Goal: Task Accomplishment & Management: Manage account settings

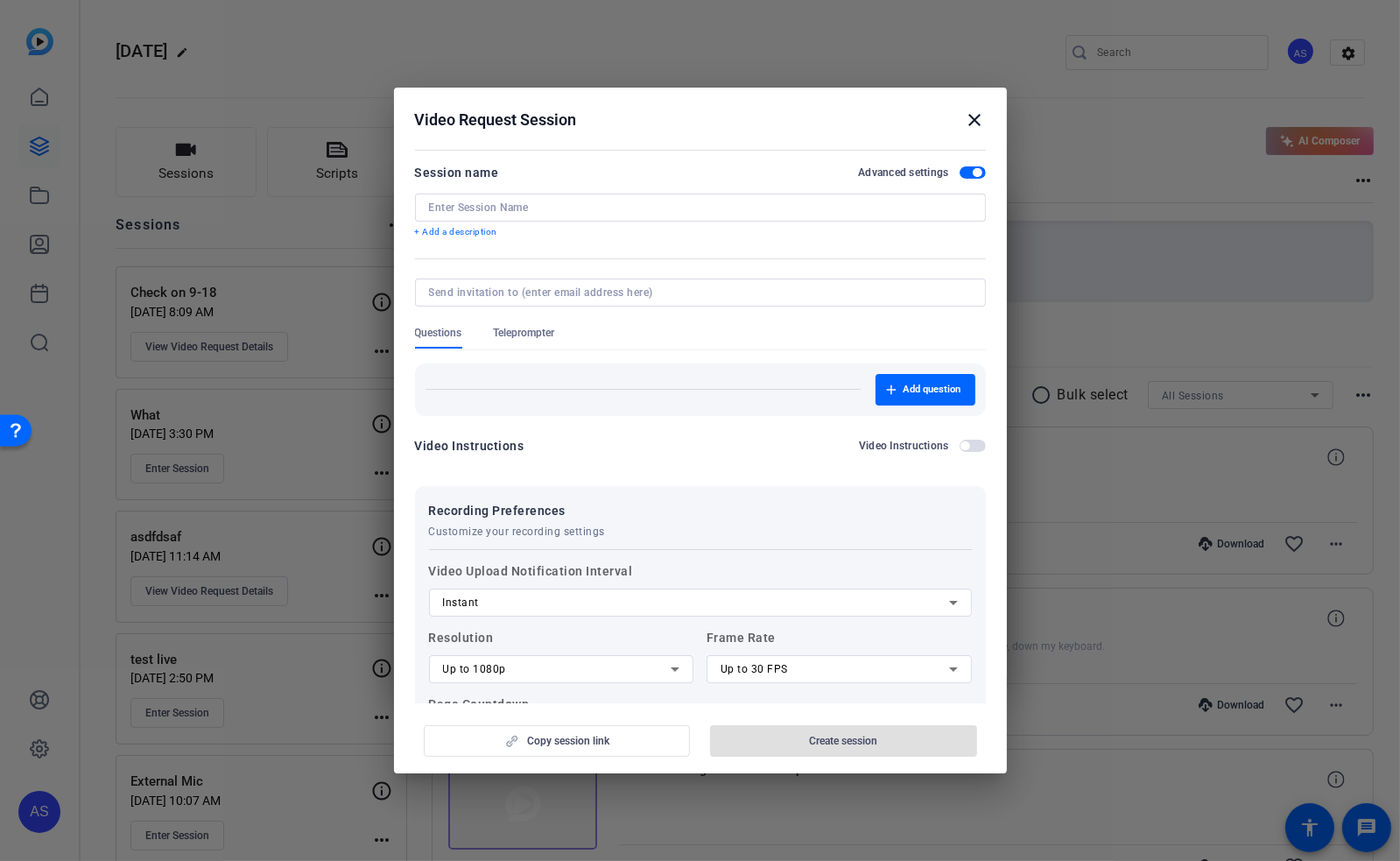
click at [975, 123] on mat-icon "close" at bounding box center [975, 119] width 21 height 21
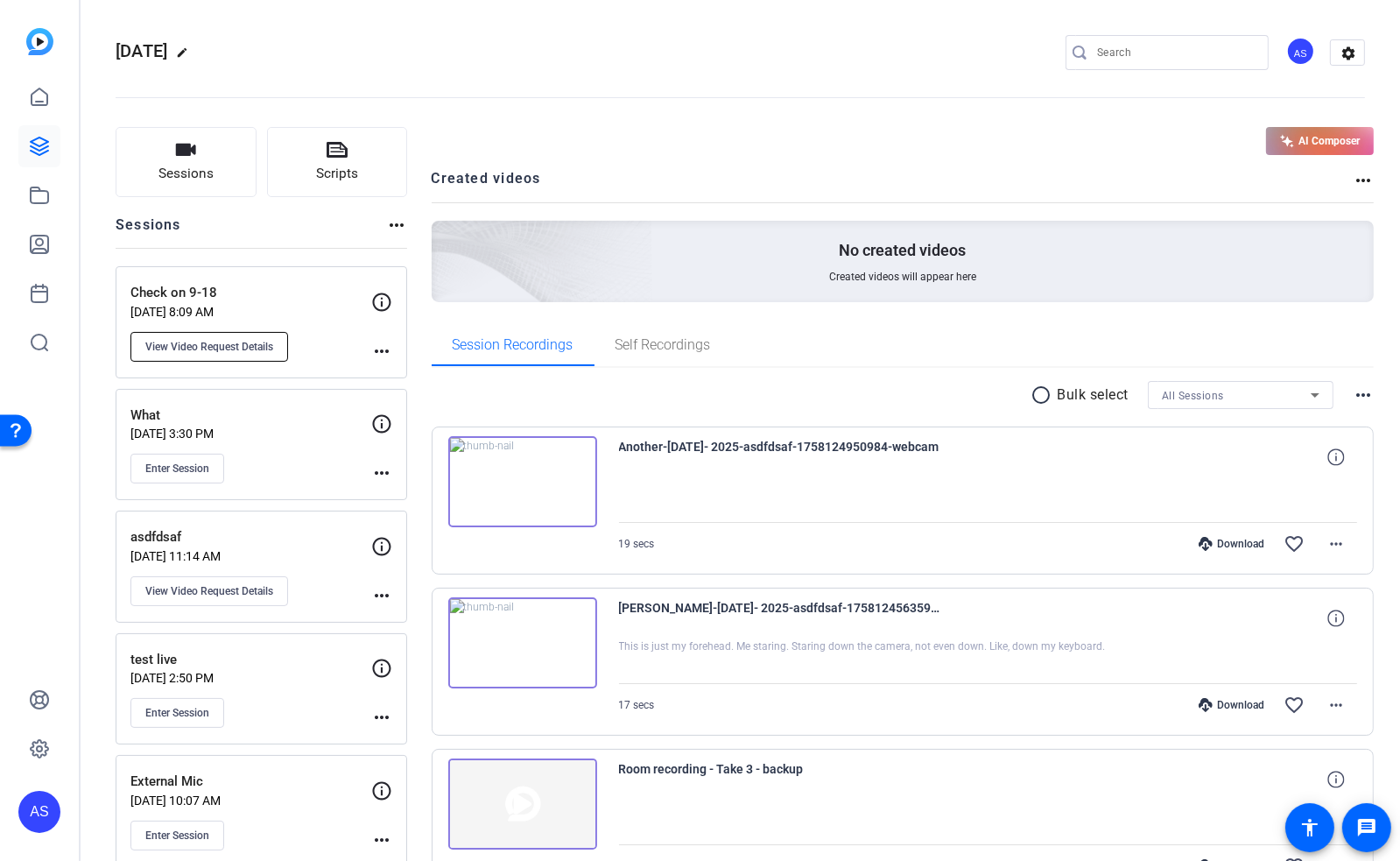
click at [208, 356] on button "View Video Request Details" at bounding box center [209, 347] width 158 height 30
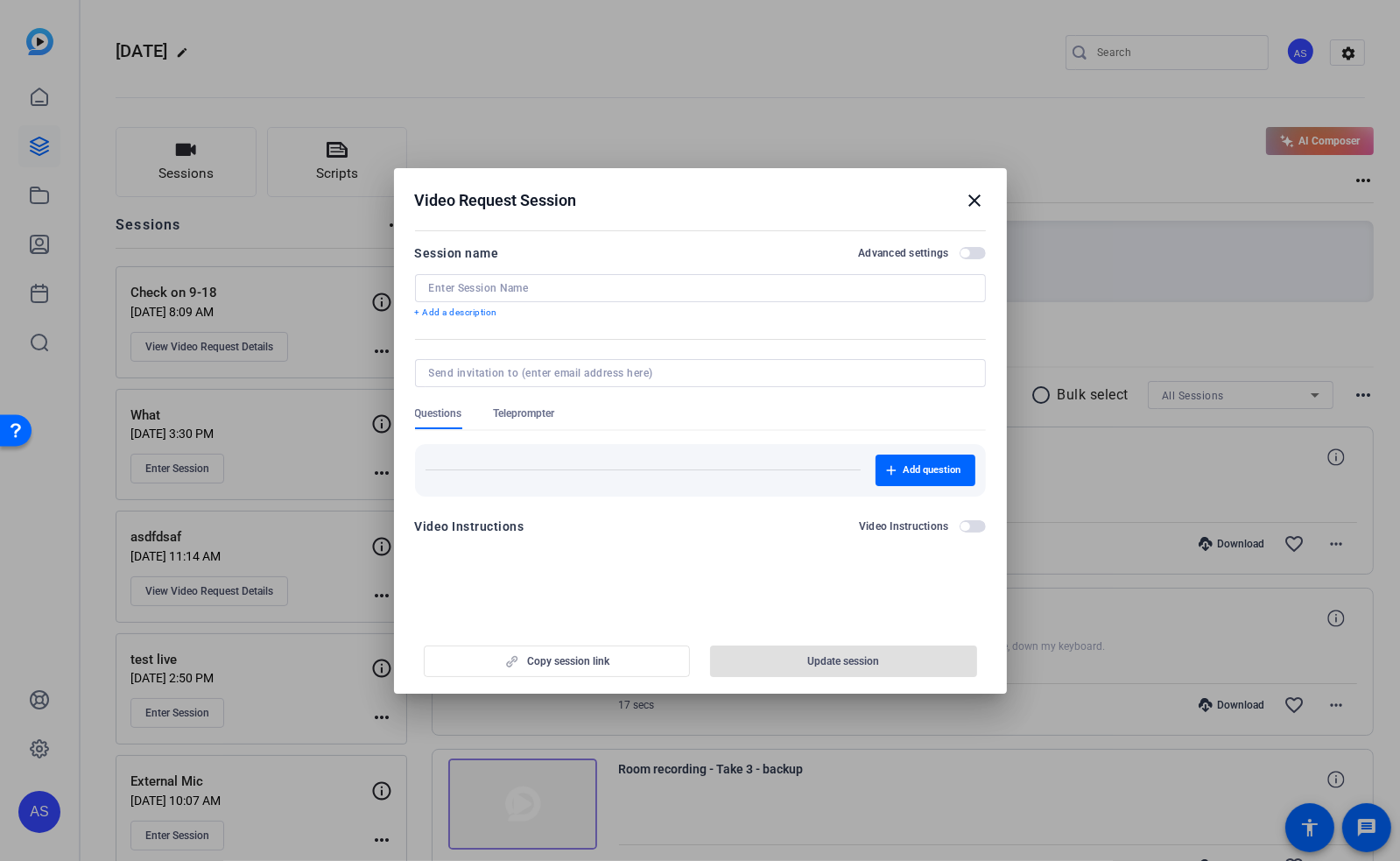
type input "Check on 9-18"
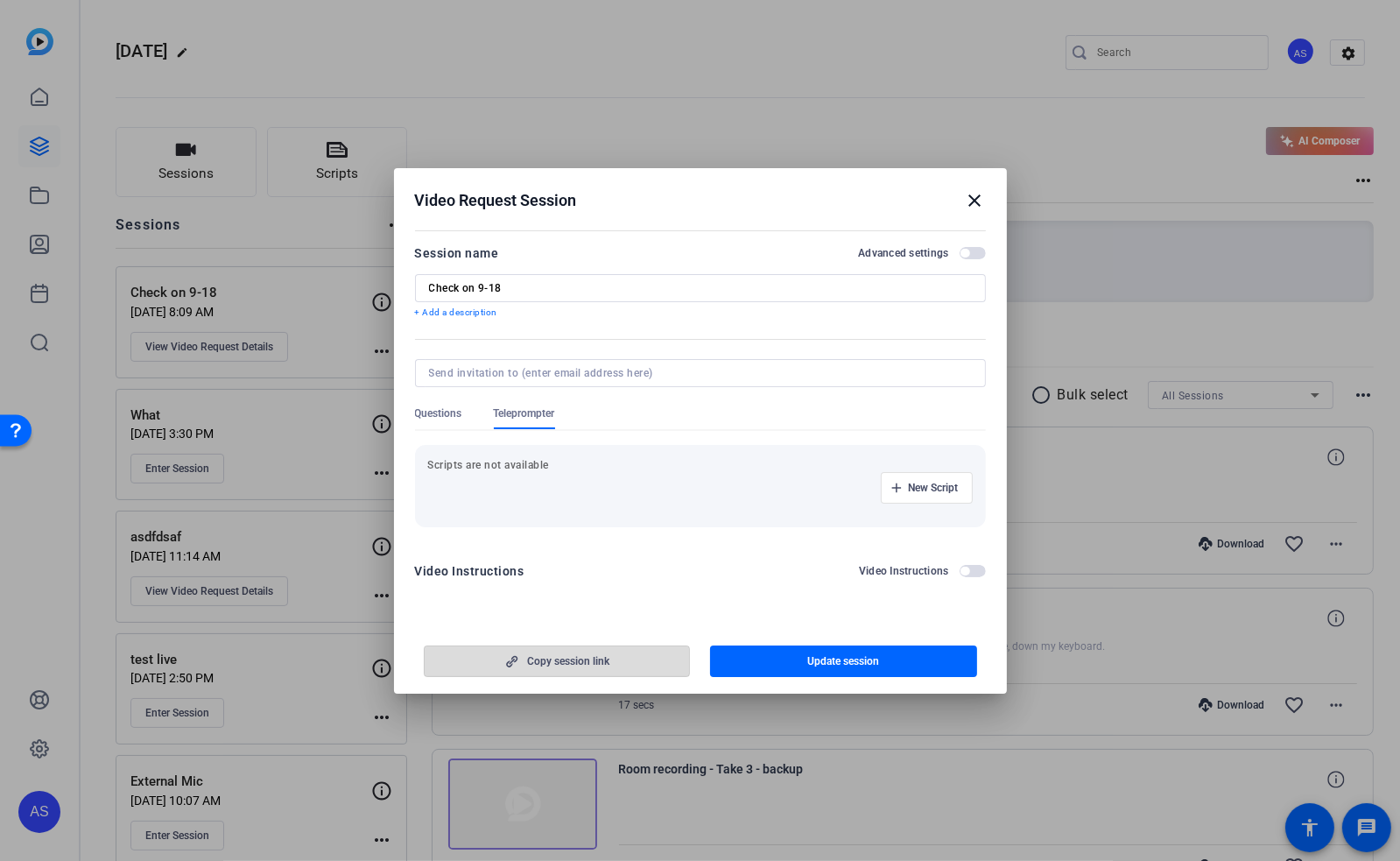
click at [560, 657] on span "Copy session link" at bounding box center [568, 661] width 82 height 14
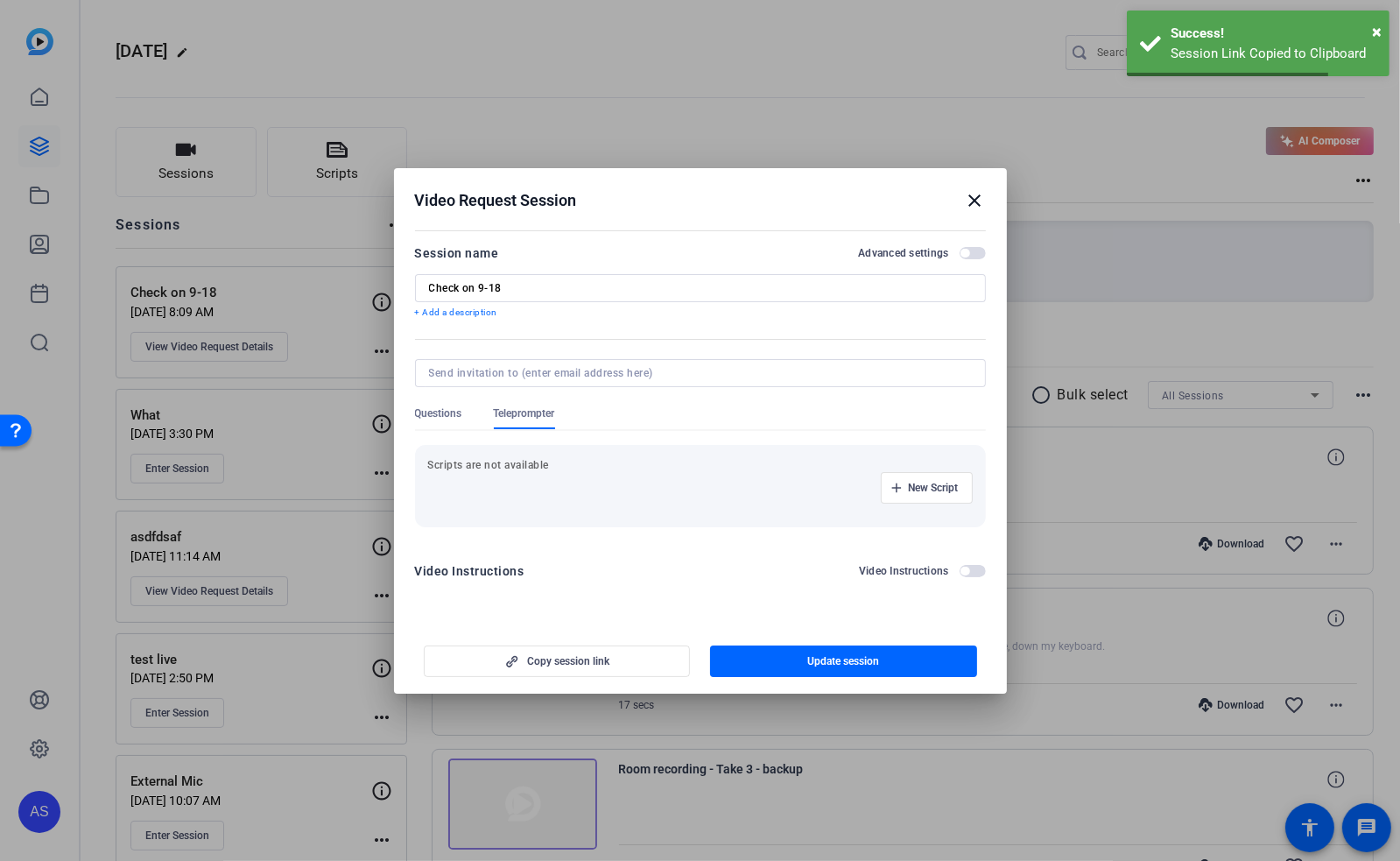
click at [973, 193] on mat-icon "close" at bounding box center [975, 200] width 21 height 21
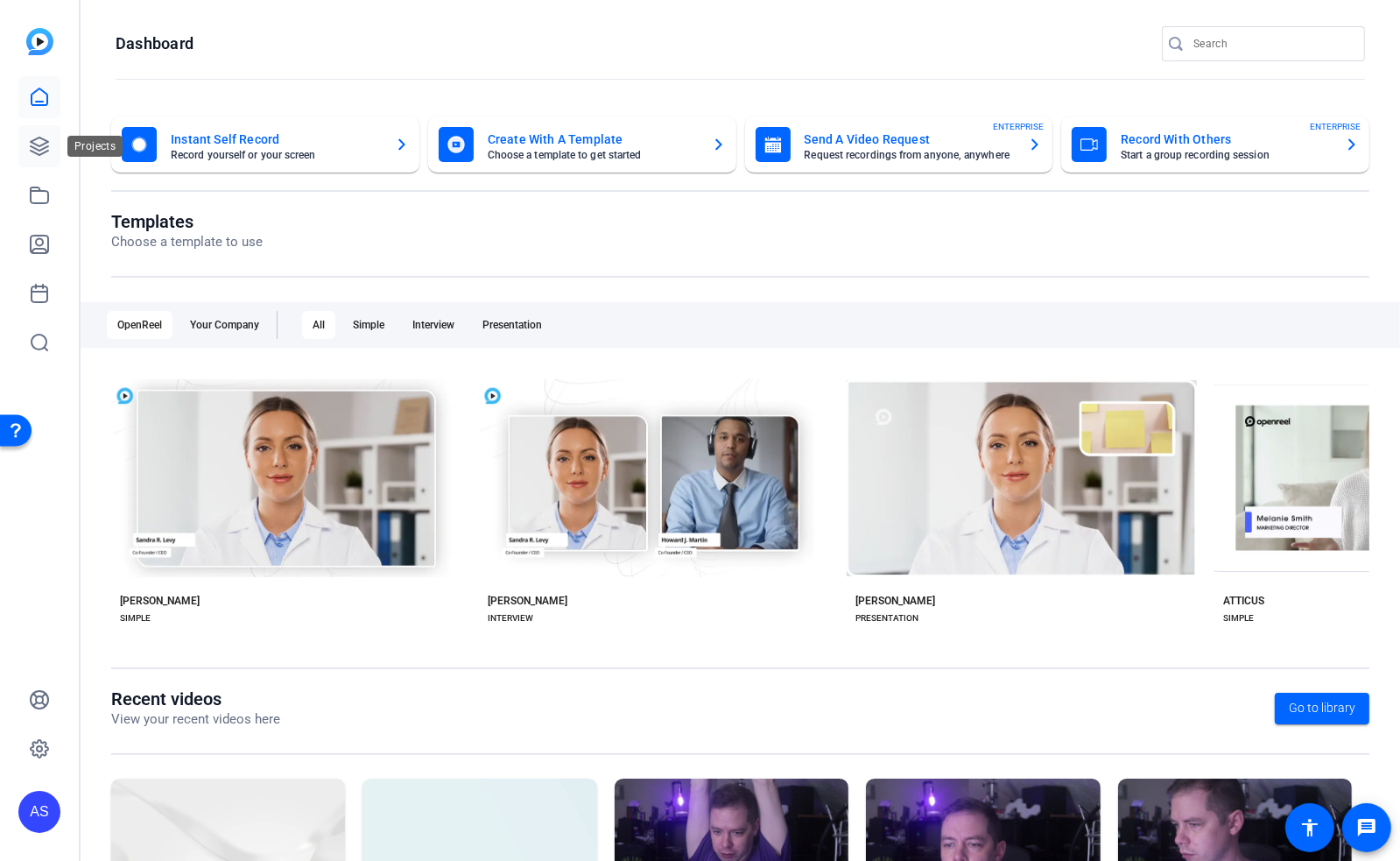
click at [40, 146] on icon at bounding box center [39, 146] width 21 height 21
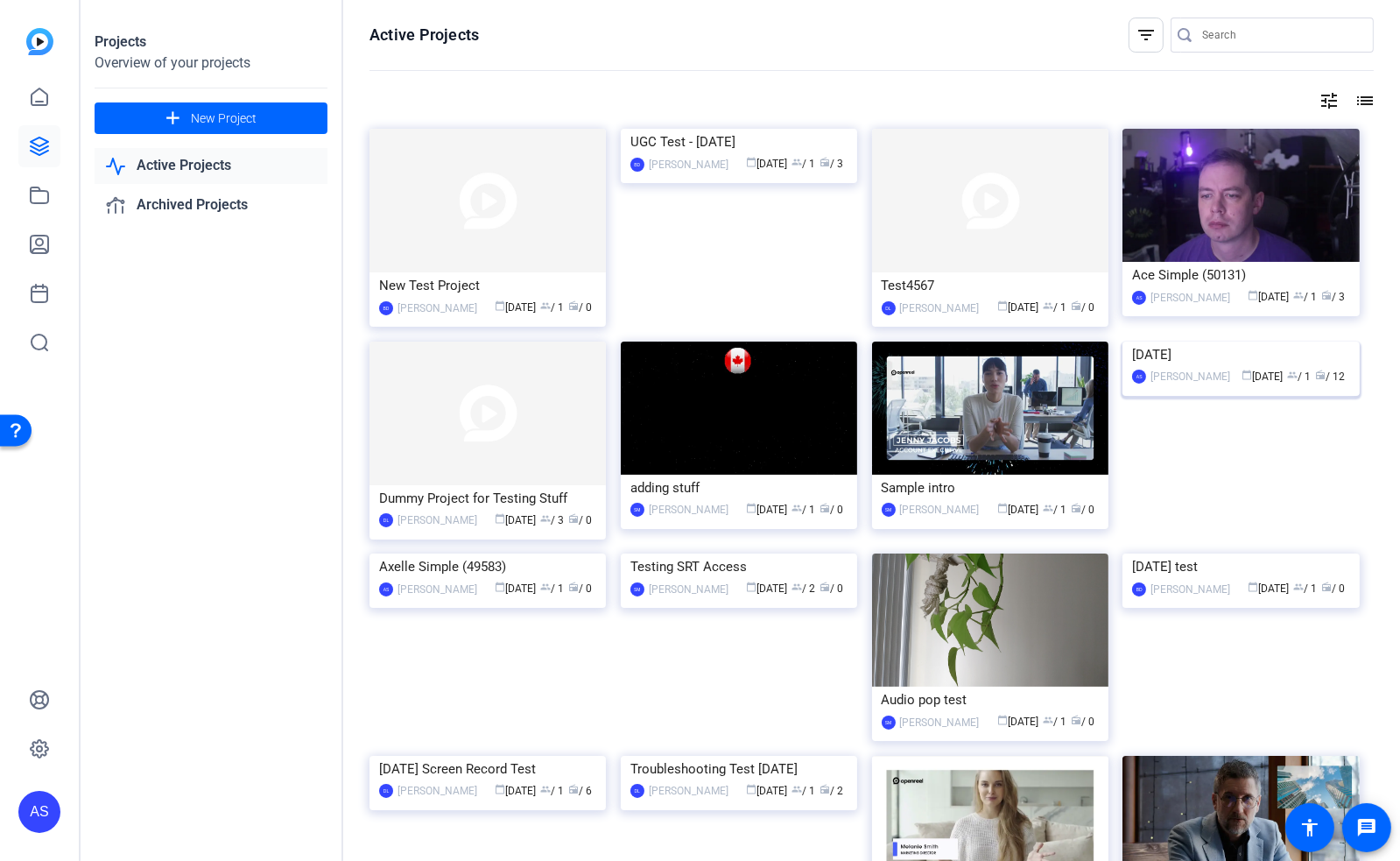
click at [1175, 341] on img at bounding box center [1240, 341] width 236 height 0
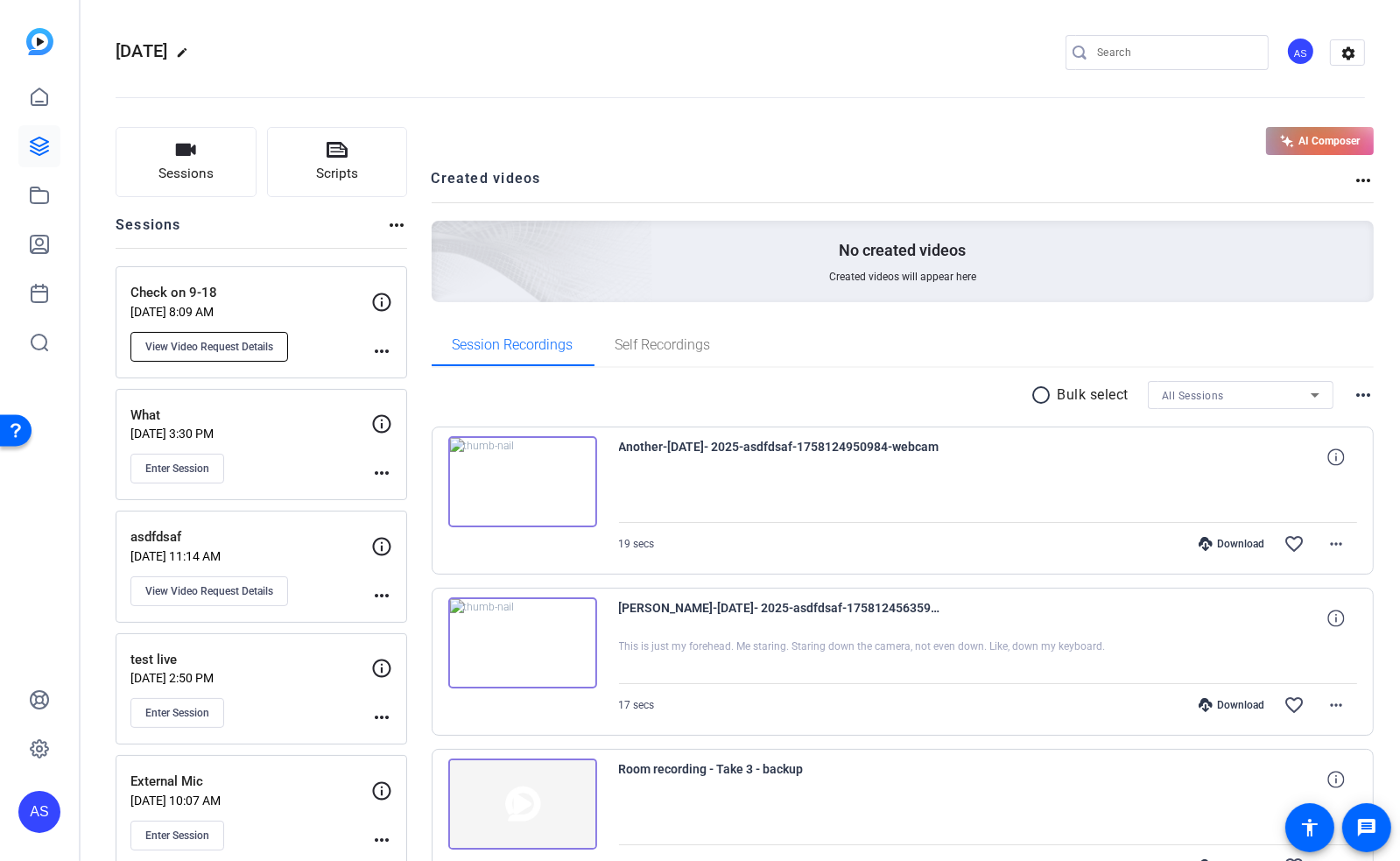
click at [236, 345] on span "View Video Request Details" at bounding box center [209, 347] width 128 height 14
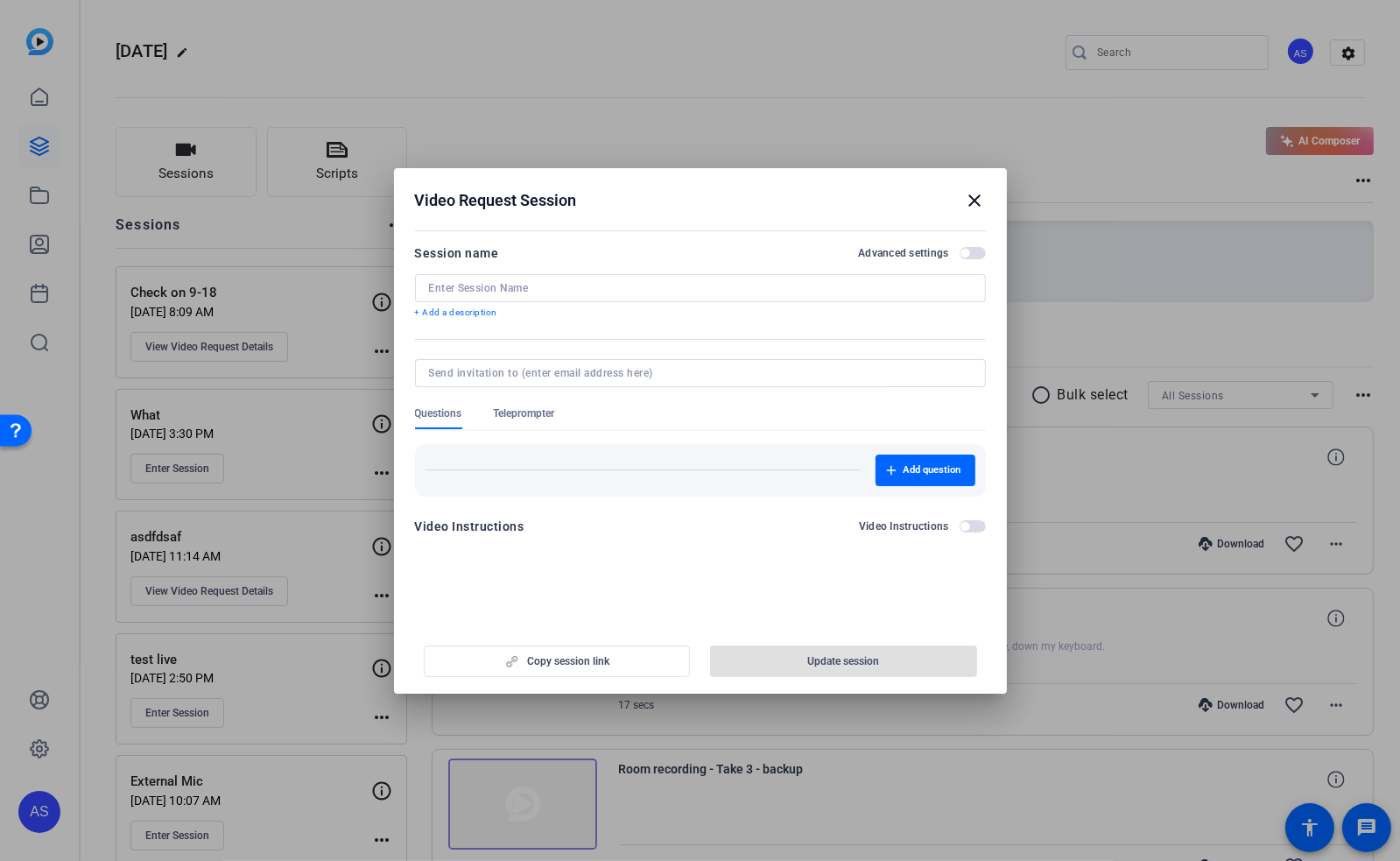
type input "Check on 9-18"
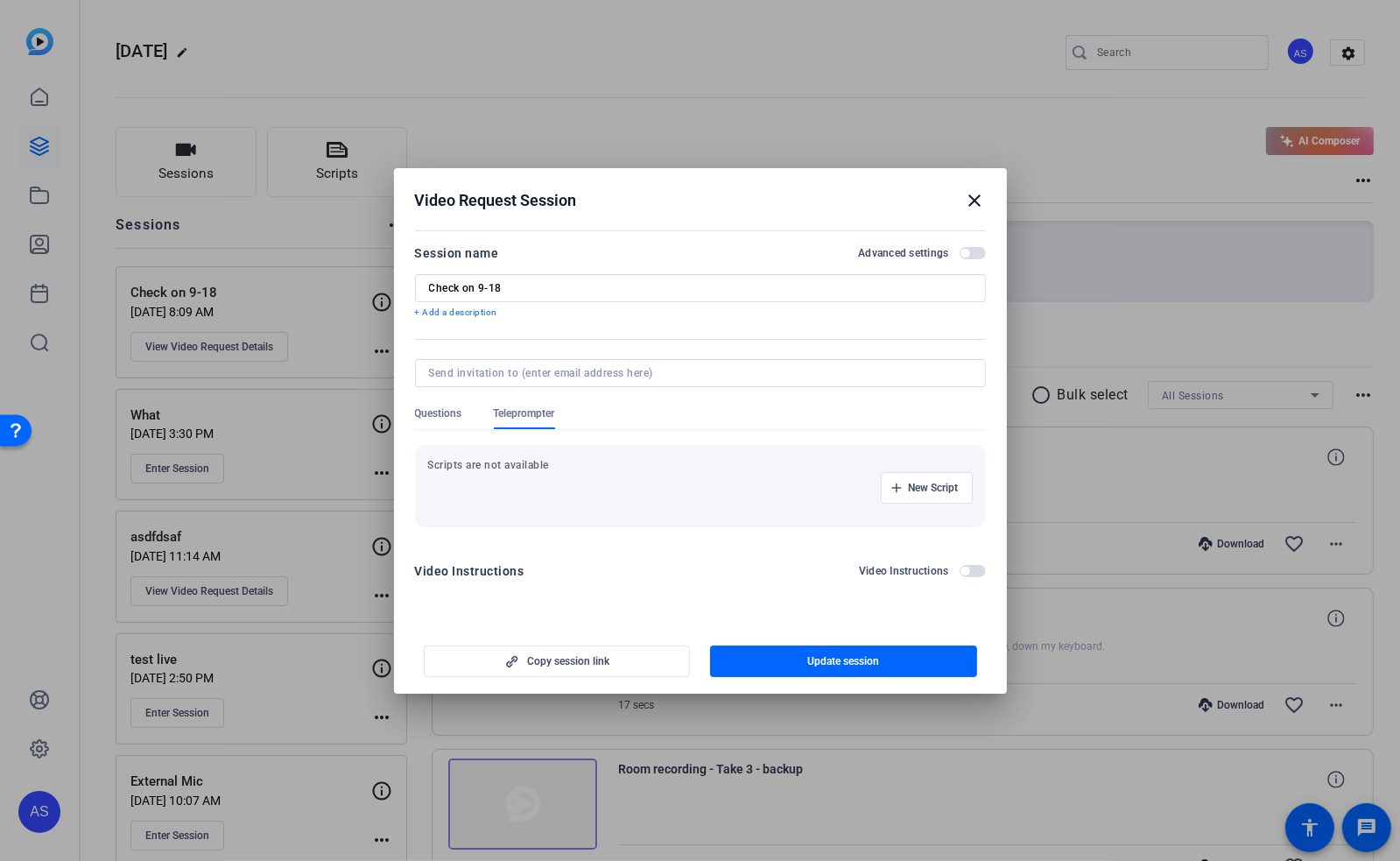
click at [963, 253] on span "button" at bounding box center [964, 253] width 9 height 9
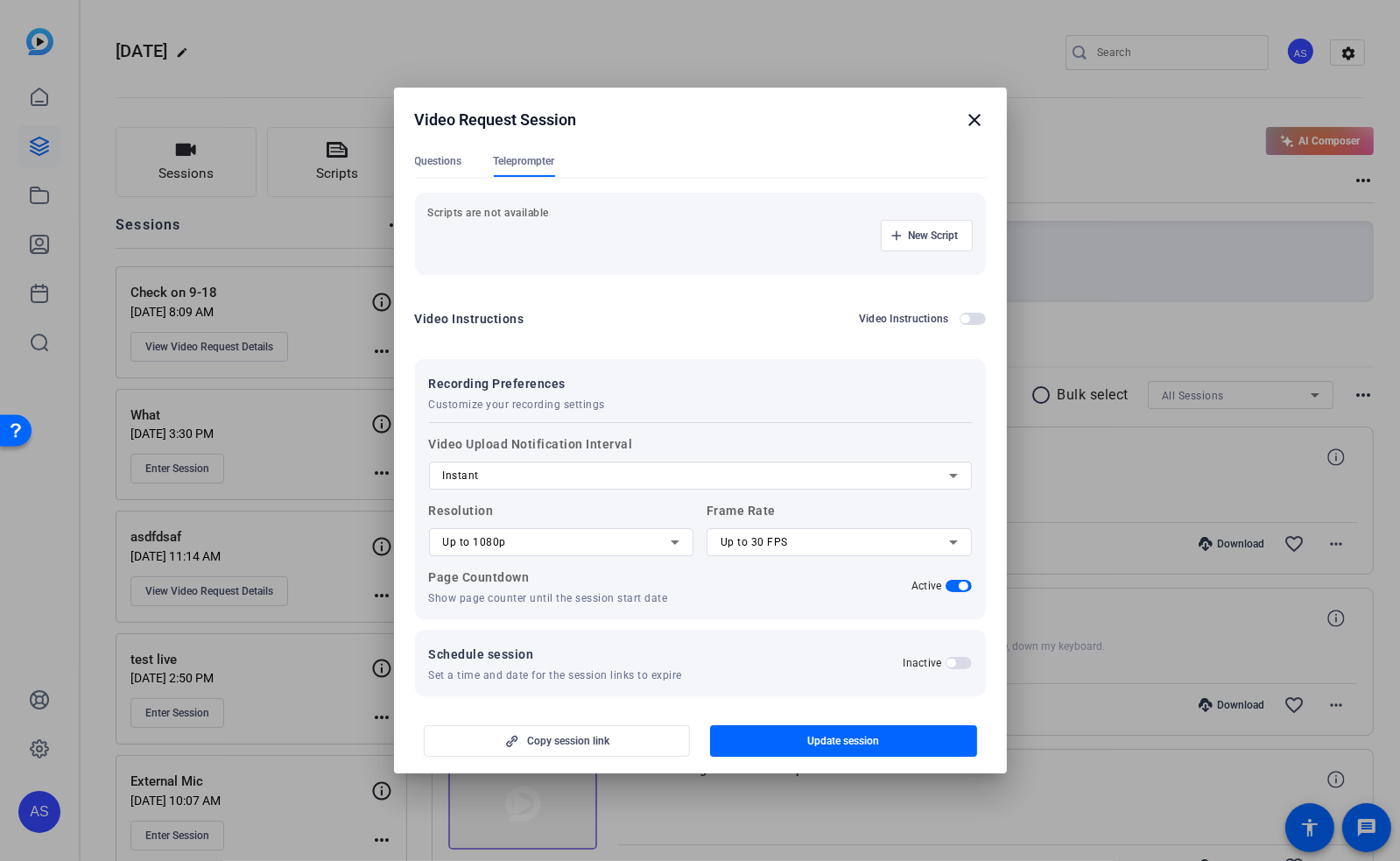
scroll to position [182, 0]
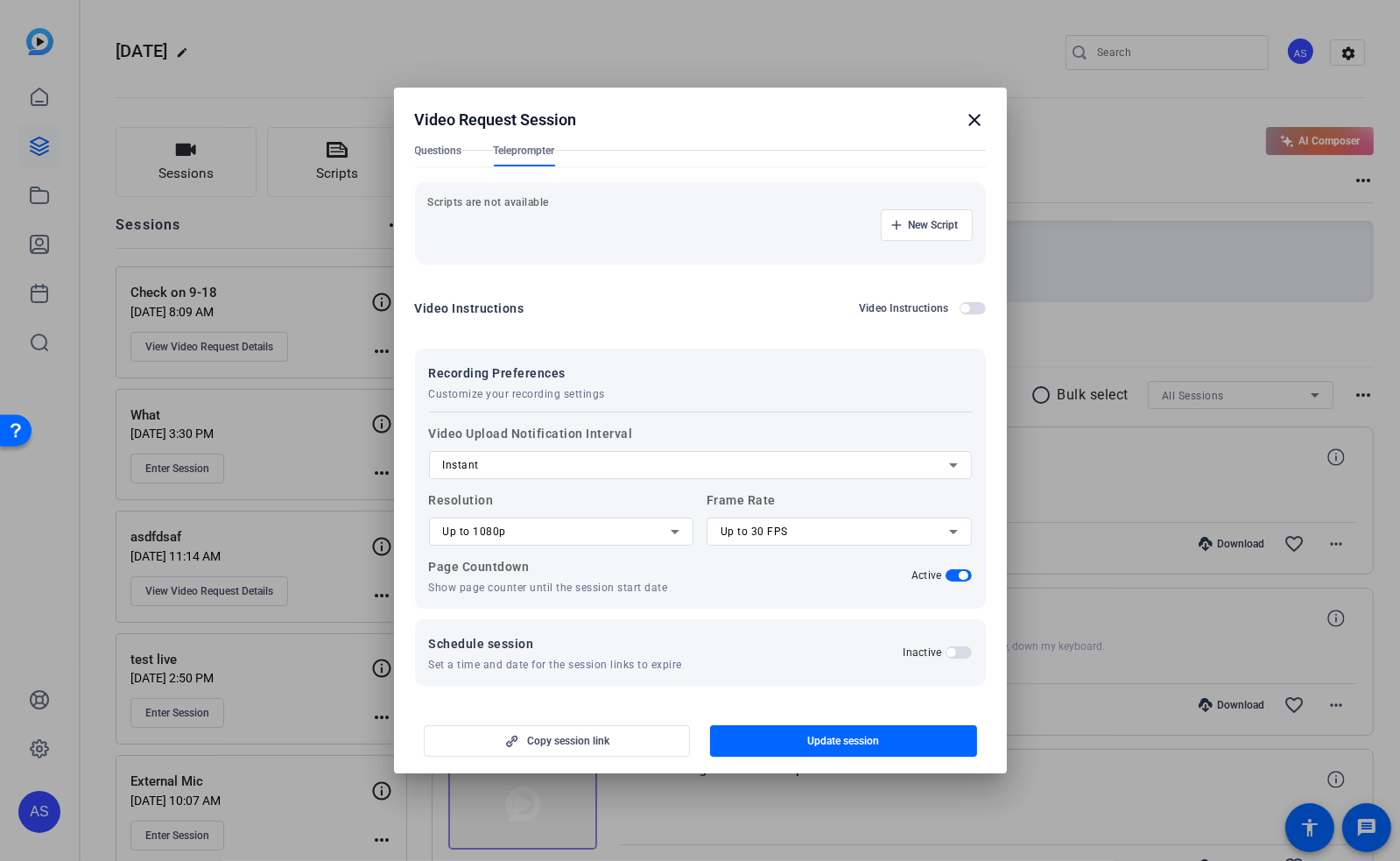
click at [946, 650] on span "button" at bounding box center [950, 652] width 9 height 9
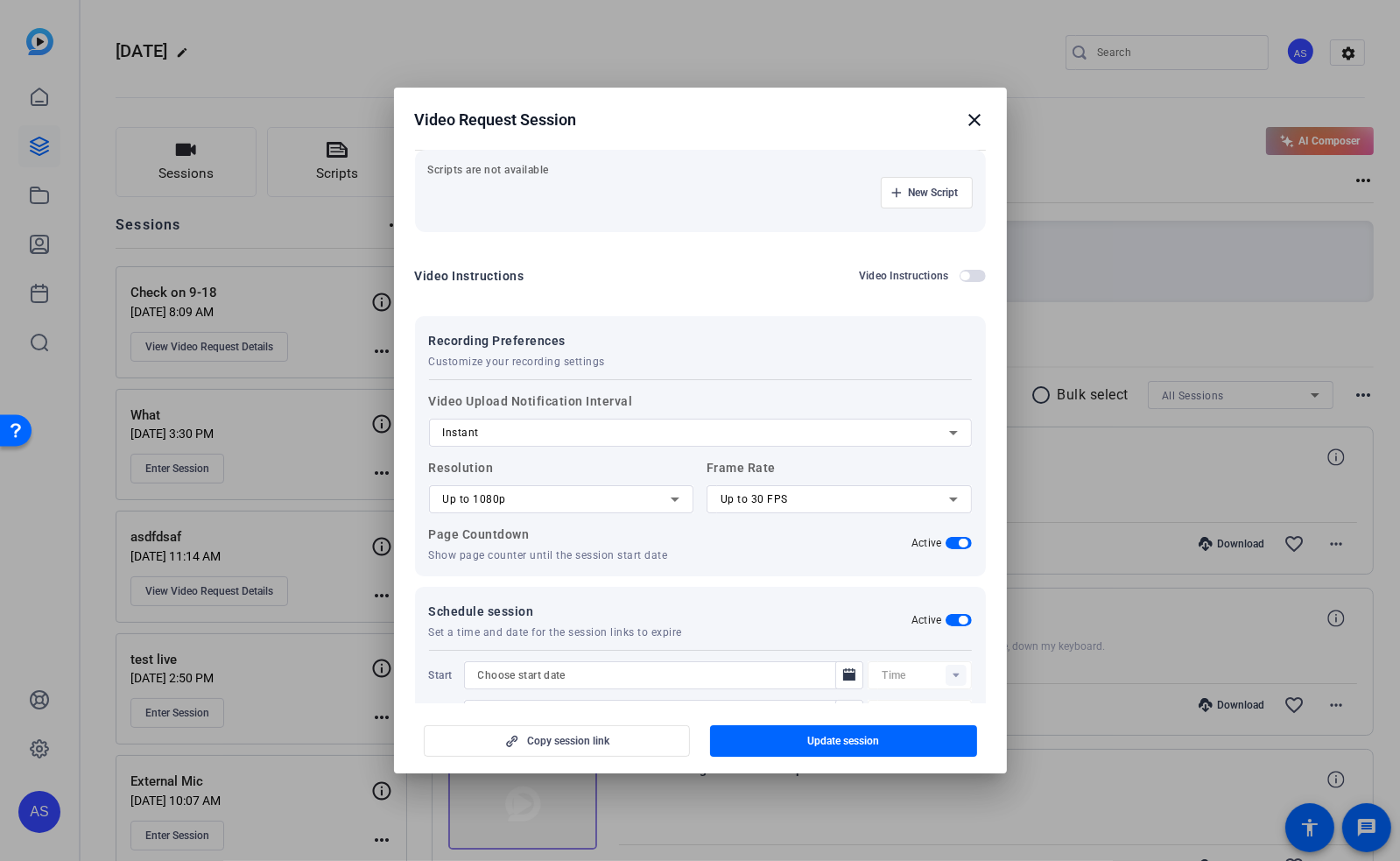
scroll to position [270, 0]
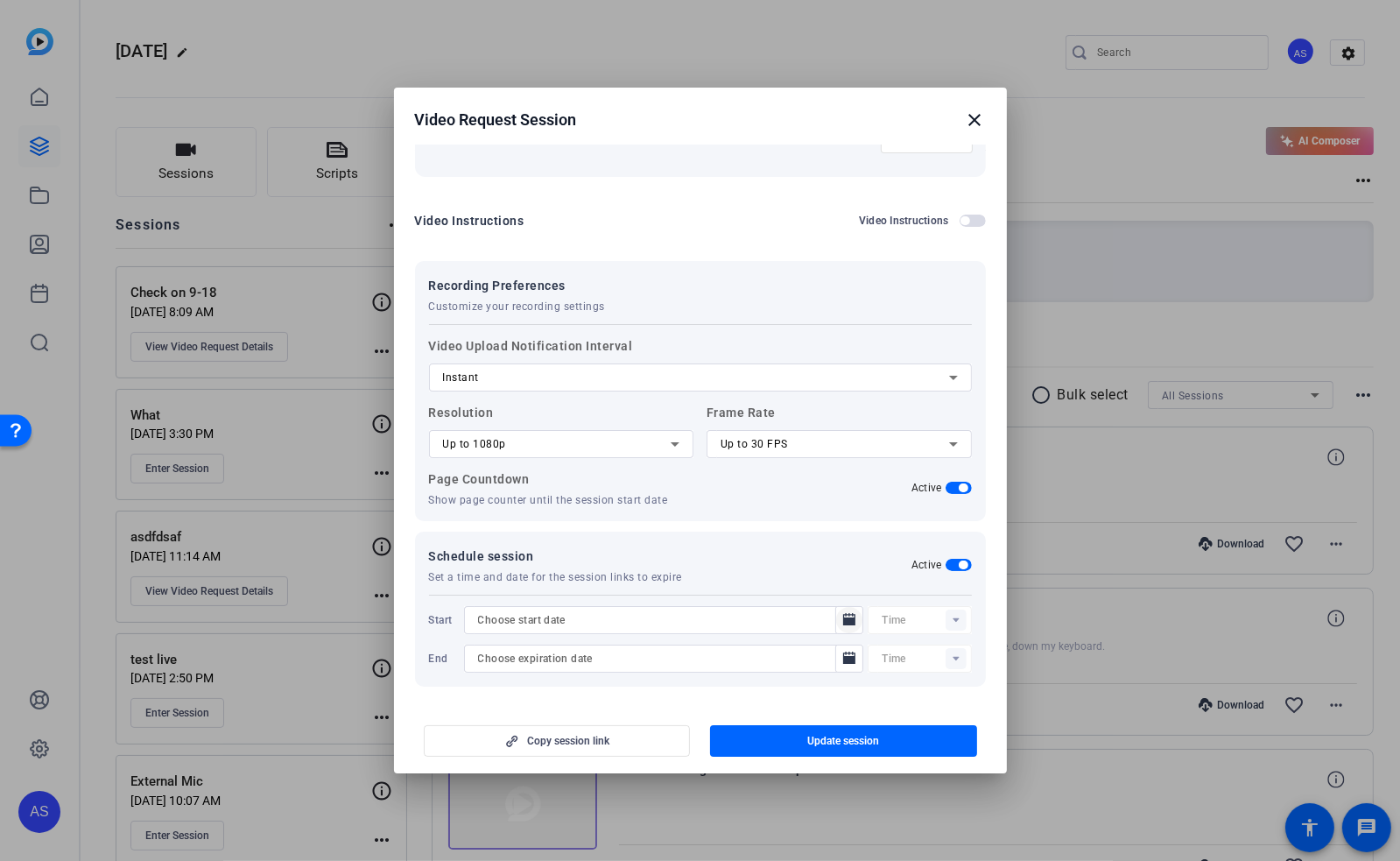
click at [843, 617] on icon "Open calendar" at bounding box center [849, 619] width 12 height 12
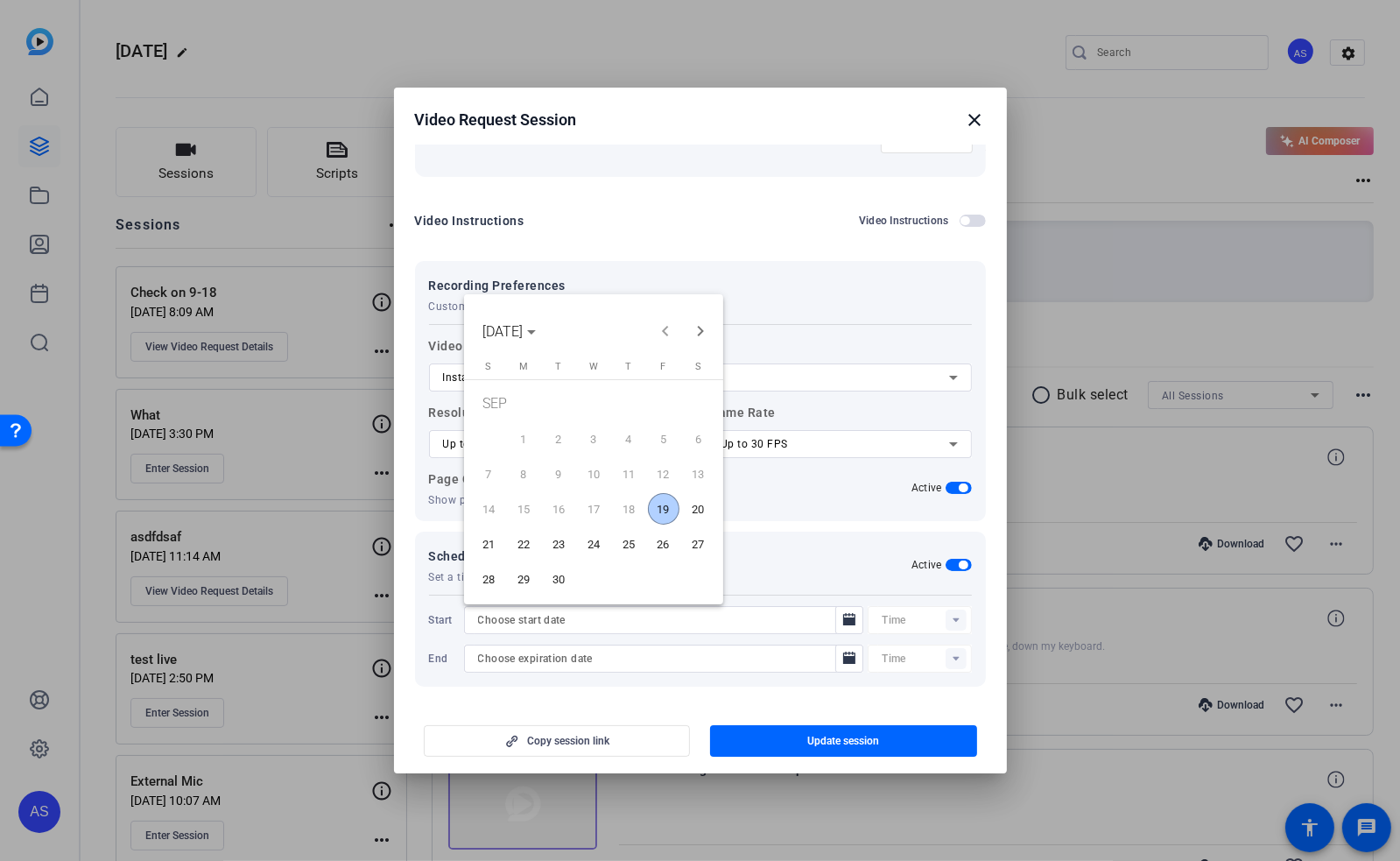
click at [663, 511] on span "19" at bounding box center [664, 509] width 32 height 32
type input "[DATE]"
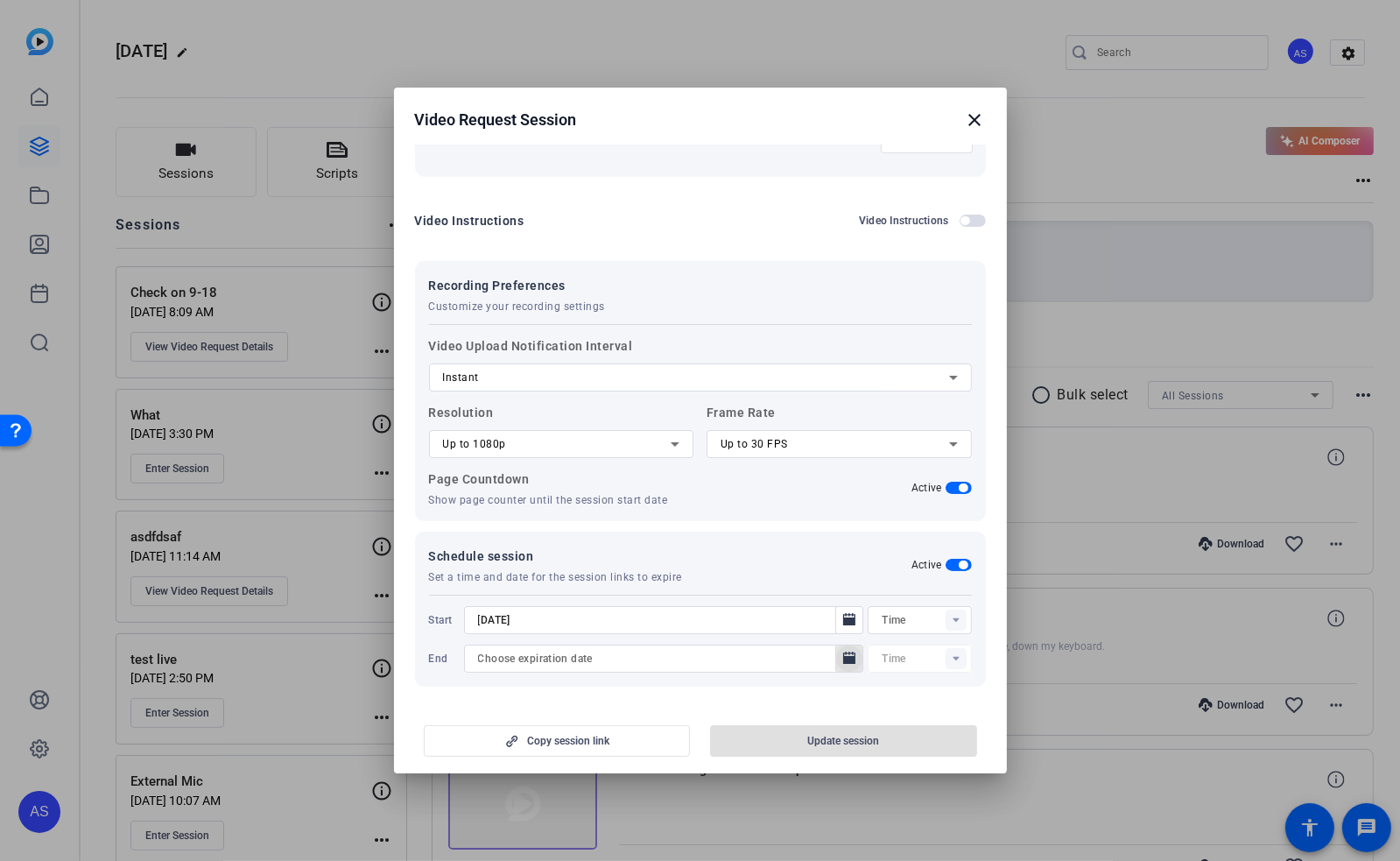
click at [843, 660] on icon "Open calendar" at bounding box center [849, 657] width 12 height 12
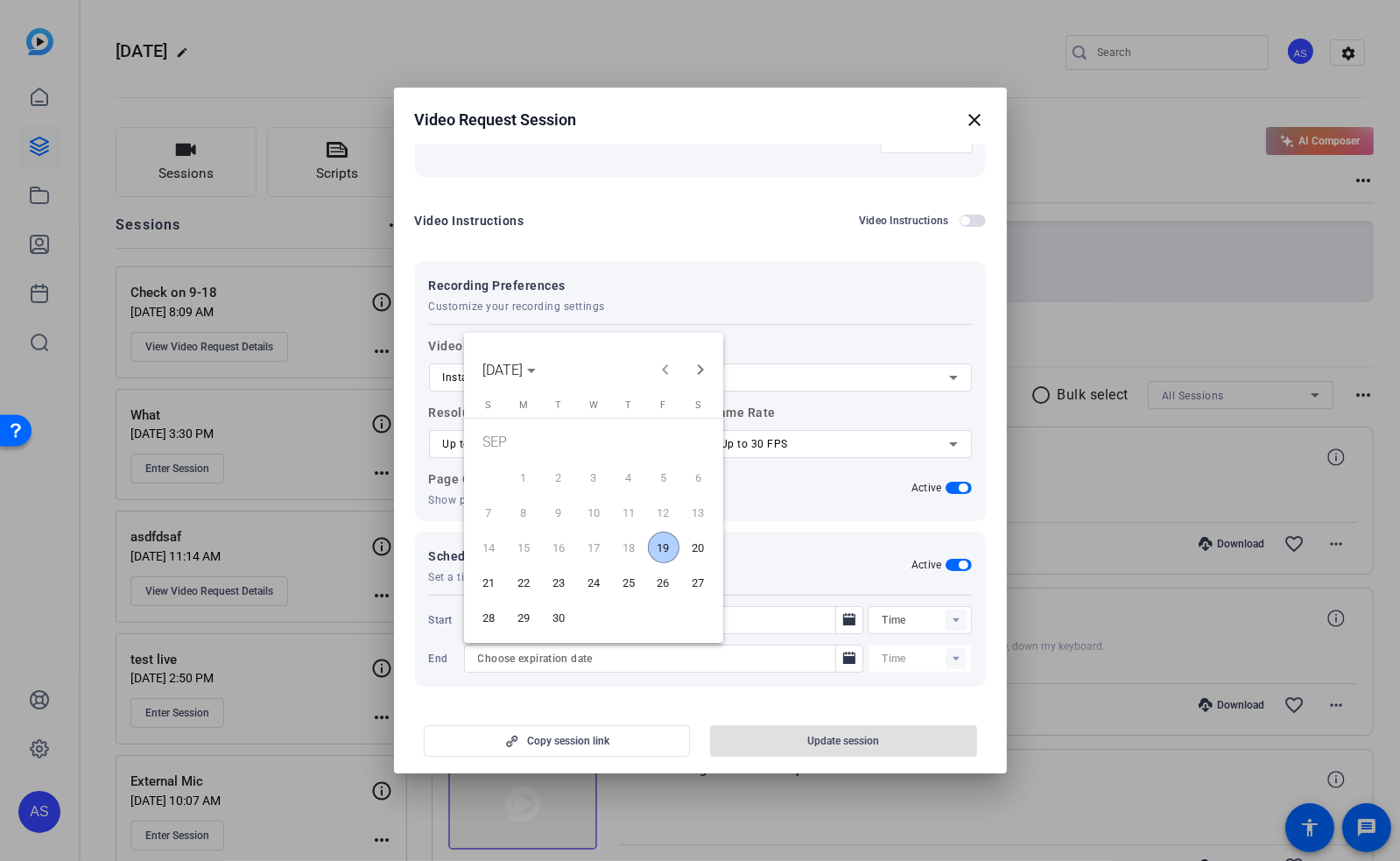
click at [665, 542] on span "19" at bounding box center [664, 547] width 32 height 32
type input "[DATE]"
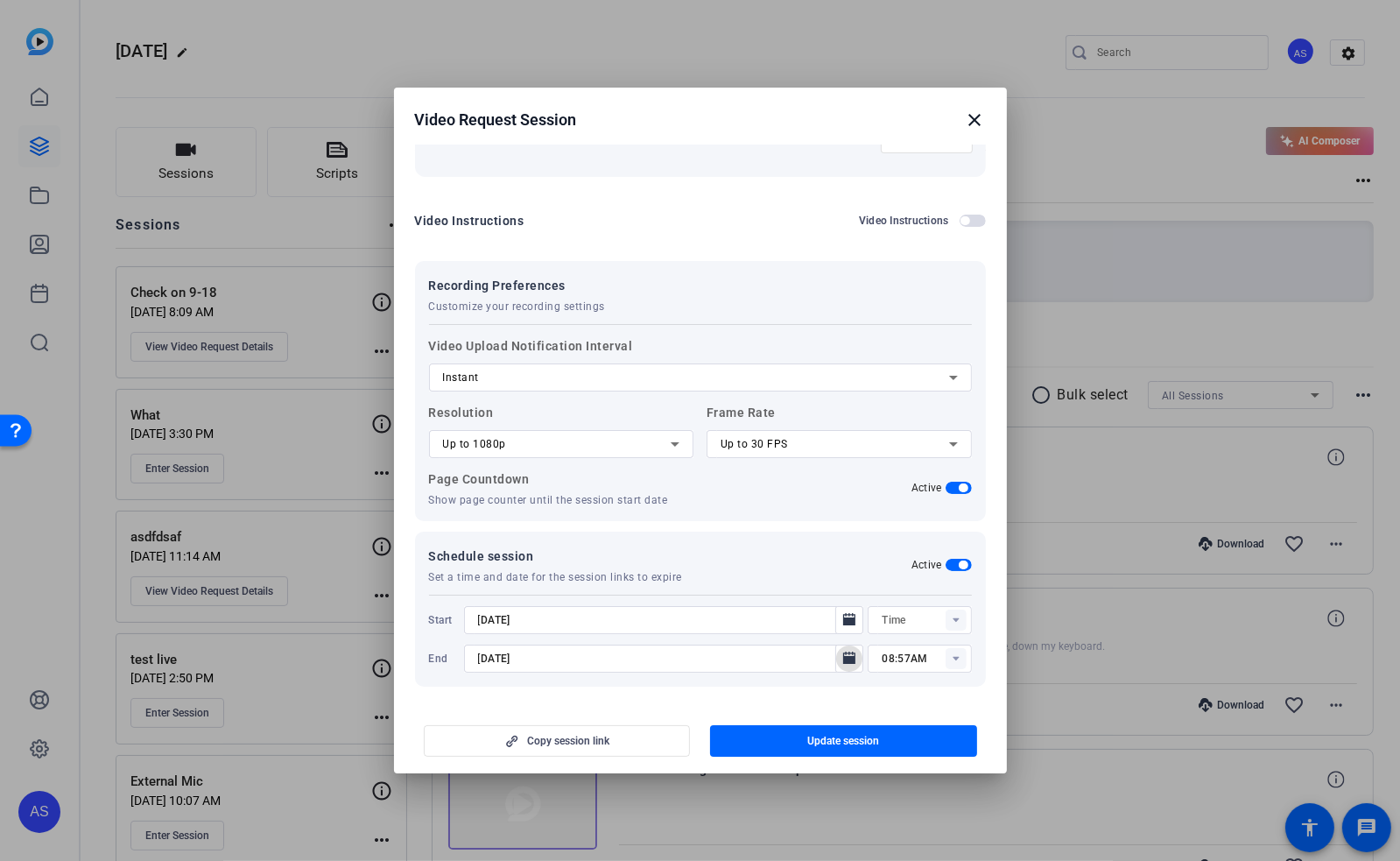
click at [950, 654] on rect at bounding box center [955, 658] width 21 height 21
click at [912, 489] on span "08:45AM" at bounding box center [897, 487] width 46 height 12
type input "08:45AM"
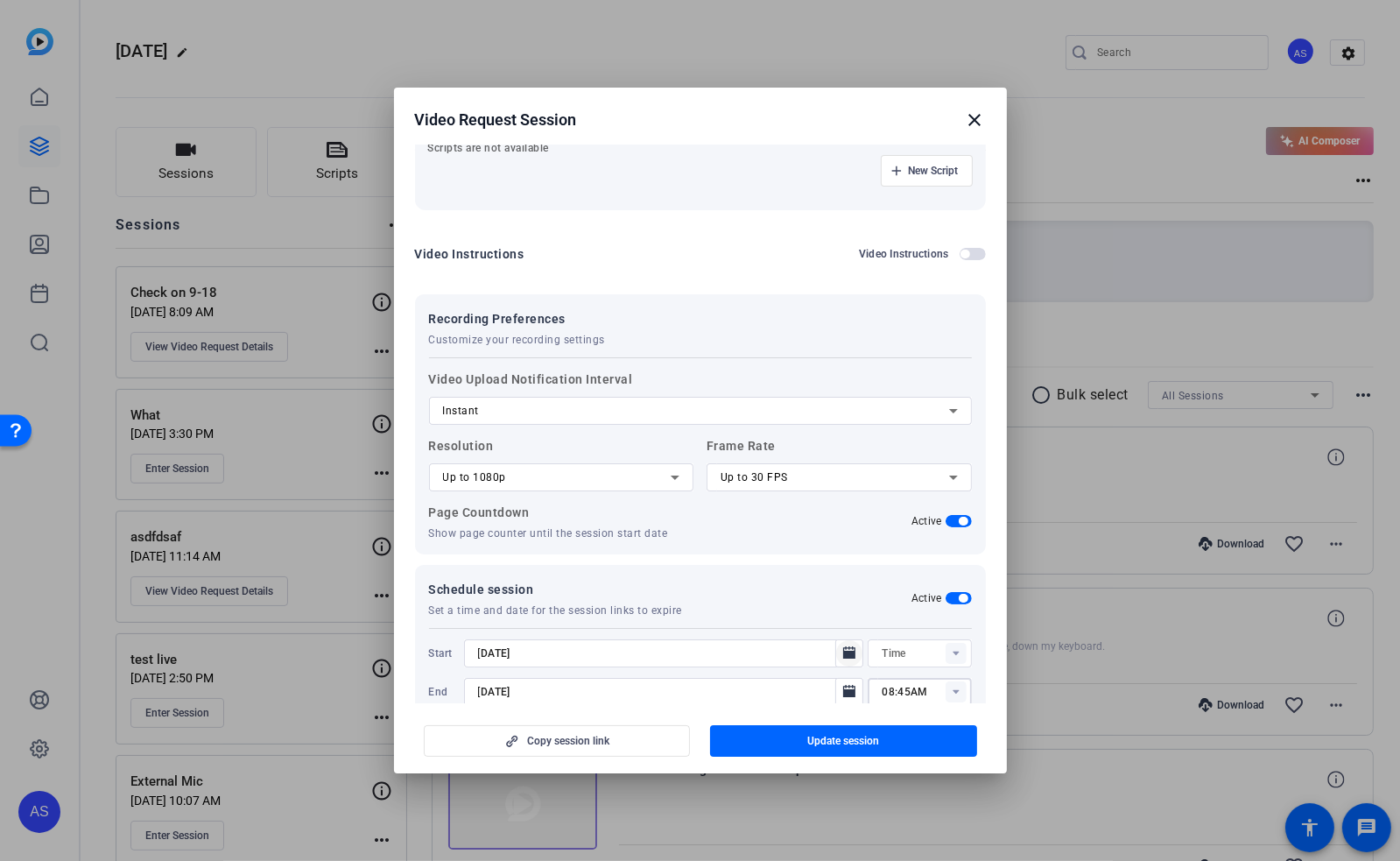
scroll to position [270, 0]
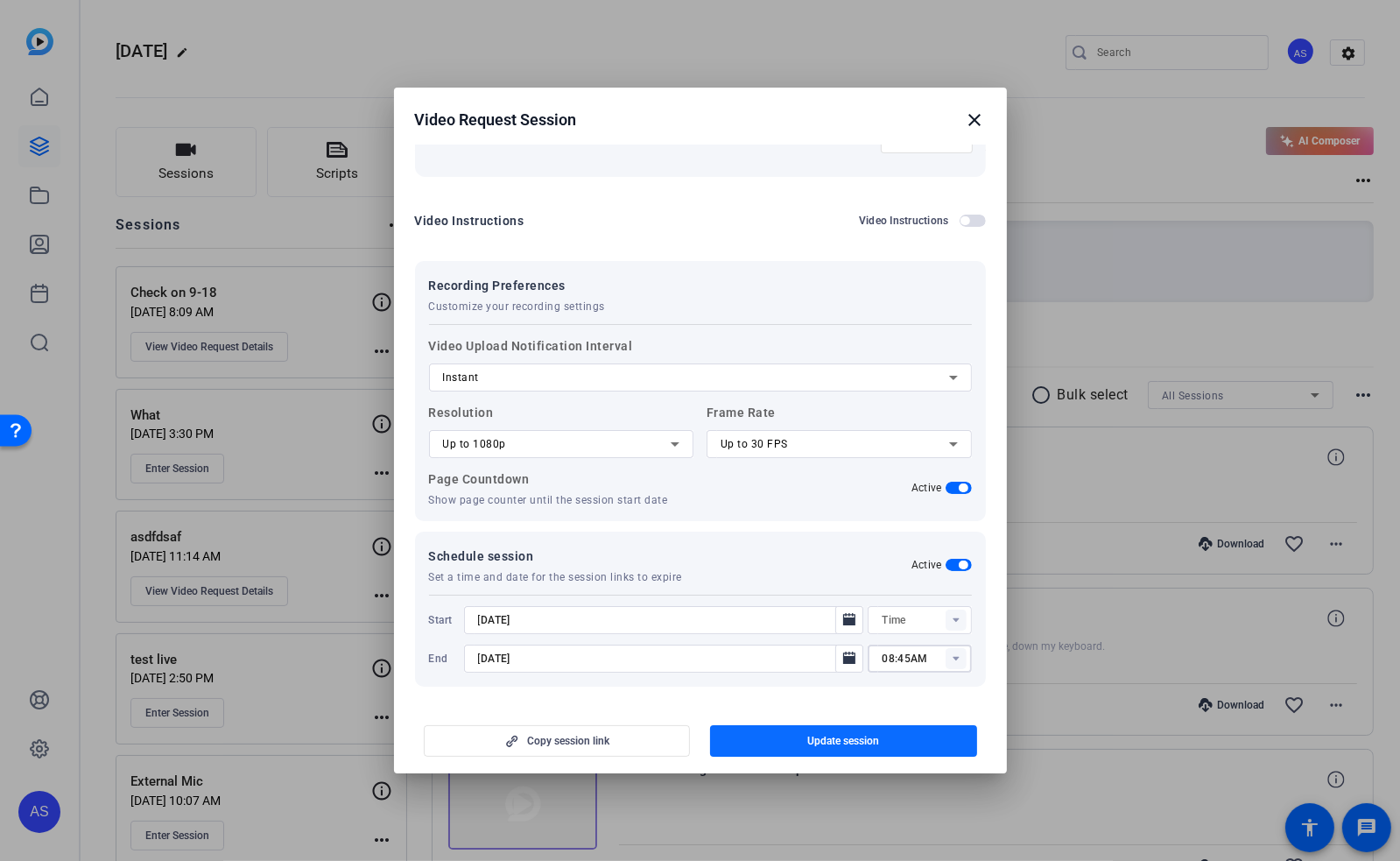
click at [882, 740] on span "button" at bounding box center [843, 741] width 267 height 42
type input "08:42AM"
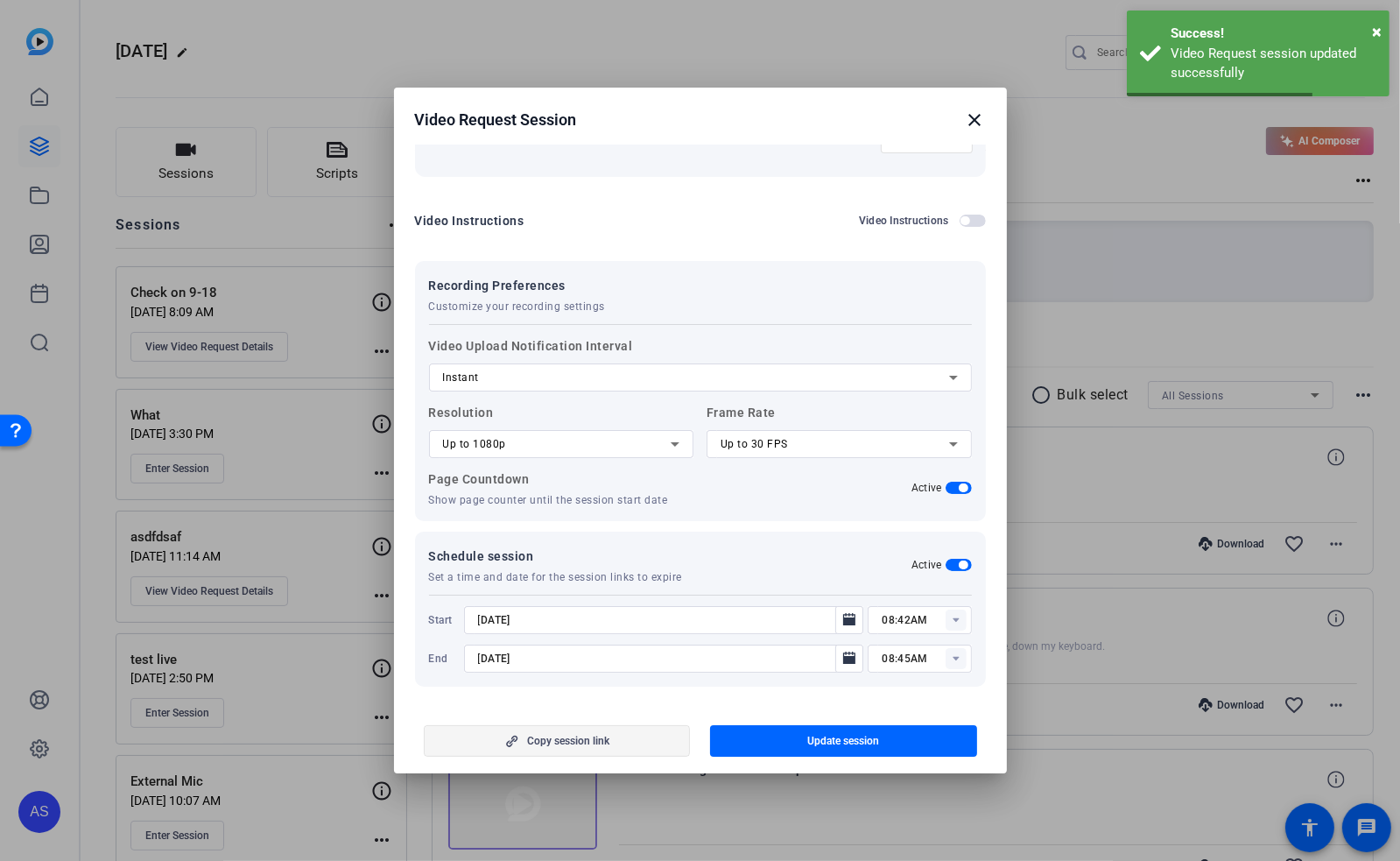
click at [573, 736] on span "Copy session link" at bounding box center [568, 741] width 82 height 14
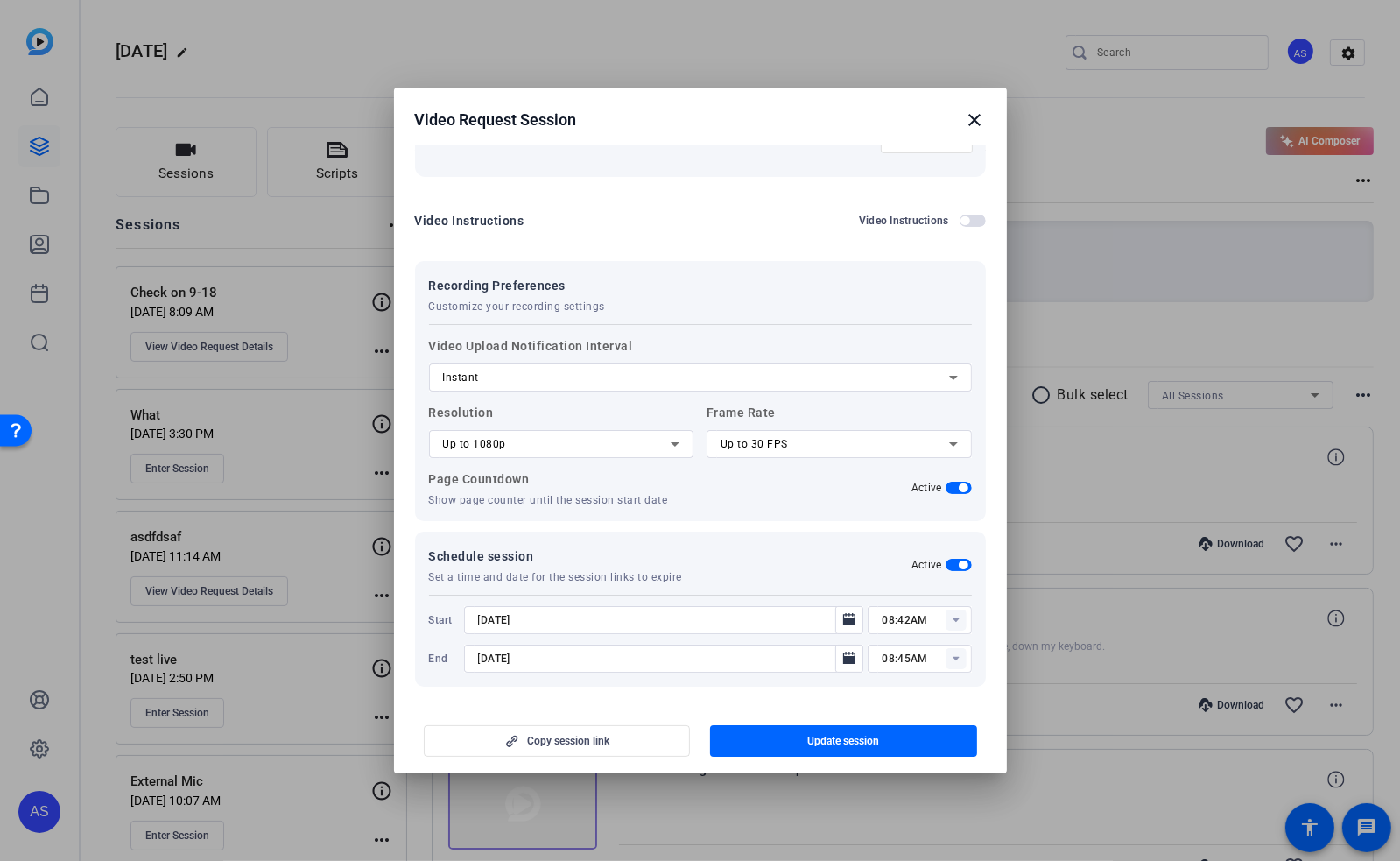
click at [977, 122] on mat-icon "close" at bounding box center [975, 119] width 21 height 21
